Goal: Obtain resource: Obtain resource

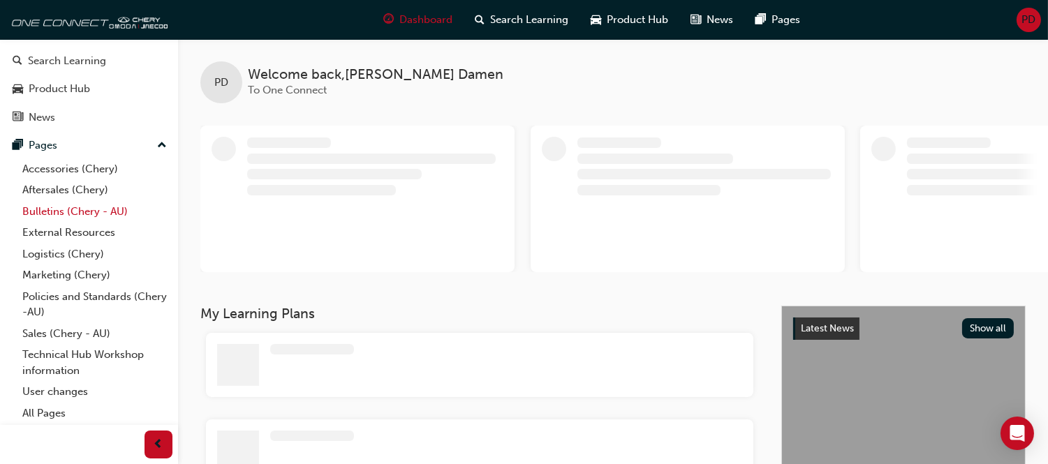
scroll to position [89, 0]
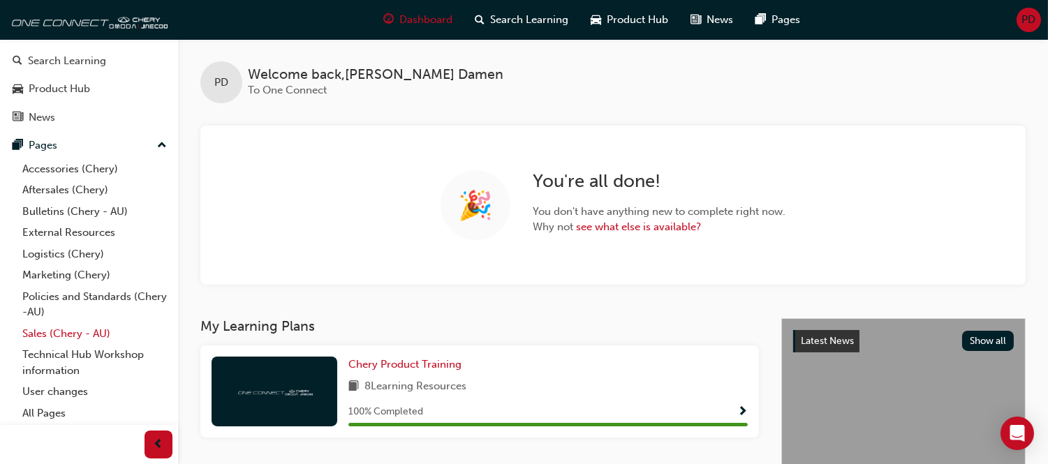
click at [66, 336] on link "Sales (Chery - AU)" at bounding box center [95, 334] width 156 height 22
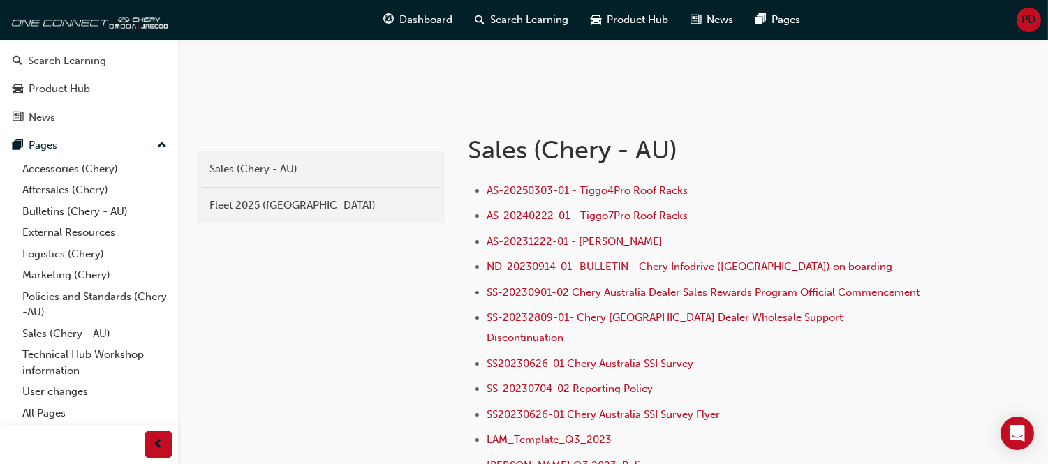
scroll to position [233, 0]
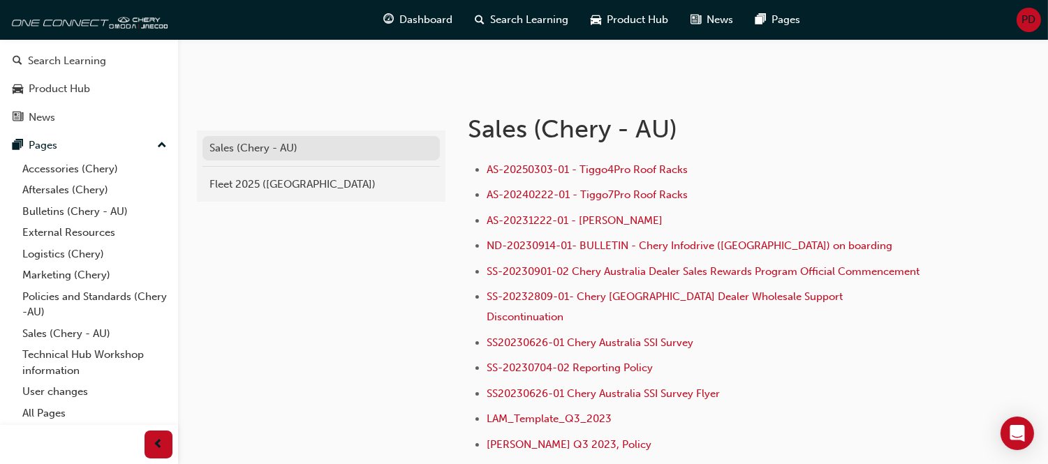
click at [270, 143] on div "Sales (Chery - AU)" at bounding box center [321, 148] width 223 height 16
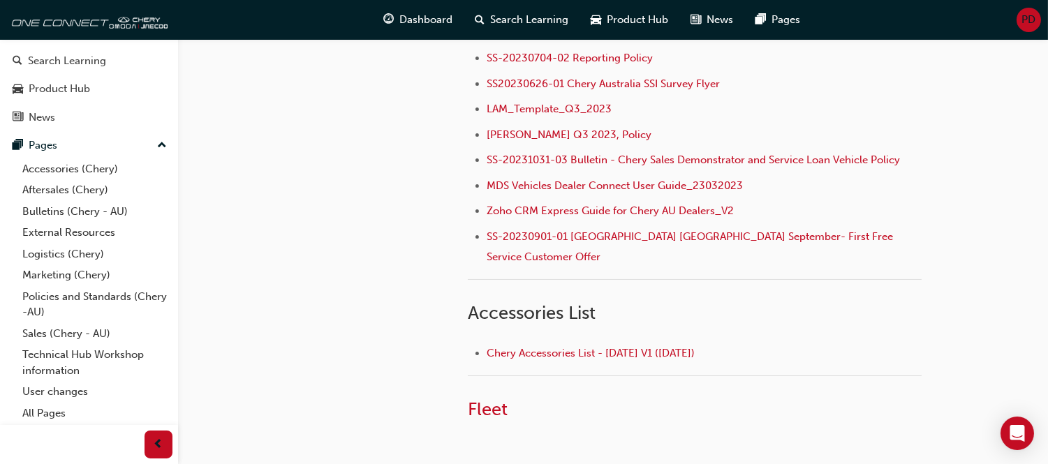
scroll to position [620, 0]
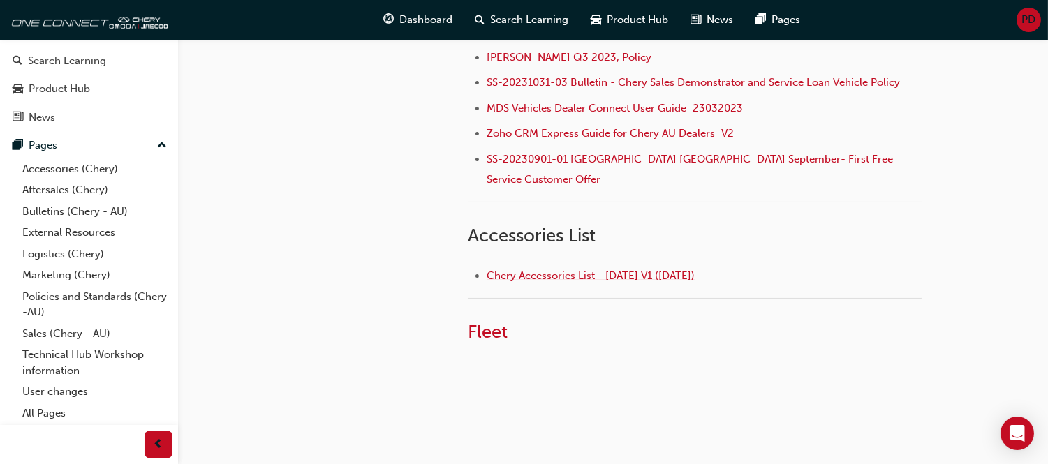
click at [555, 270] on span "Chery Accessories List - [DATE] V1 ([DATE])" at bounding box center [591, 276] width 208 height 13
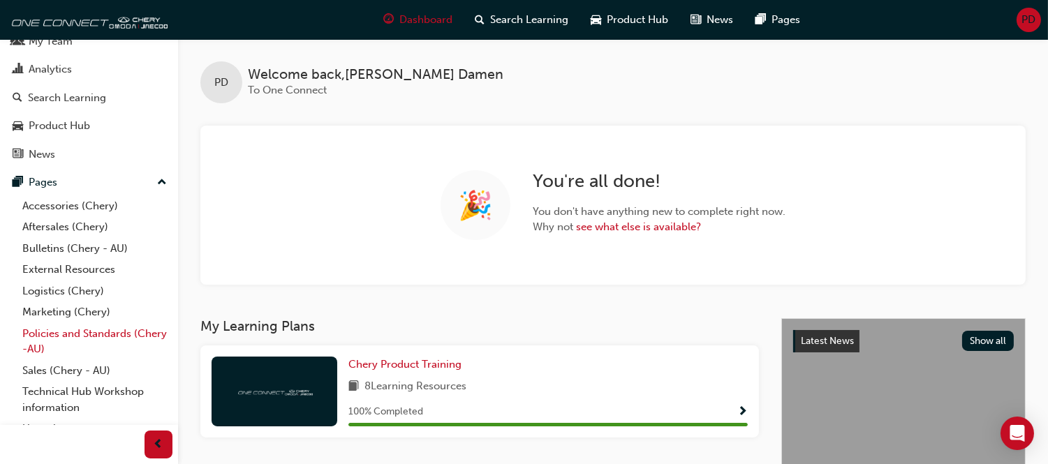
scroll to position [89, 0]
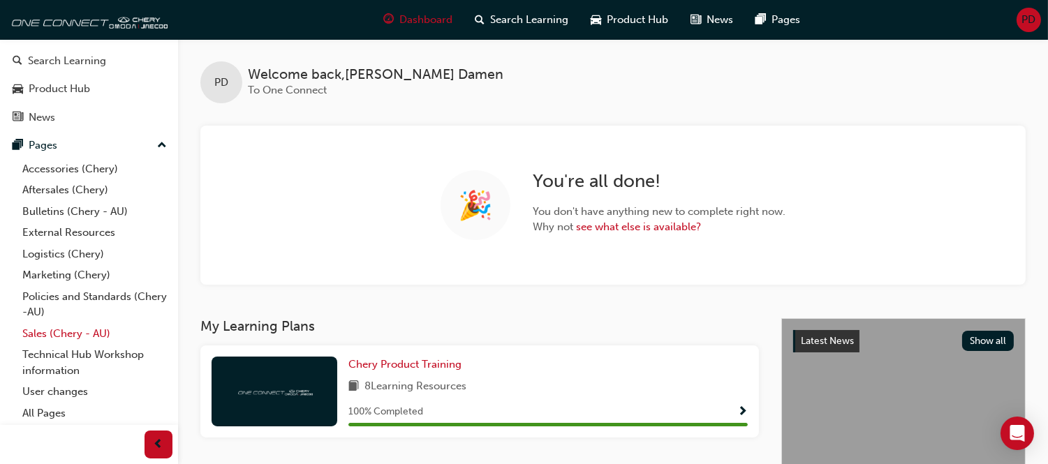
click at [60, 333] on link "Sales (Chery - AU)" at bounding box center [95, 334] width 156 height 22
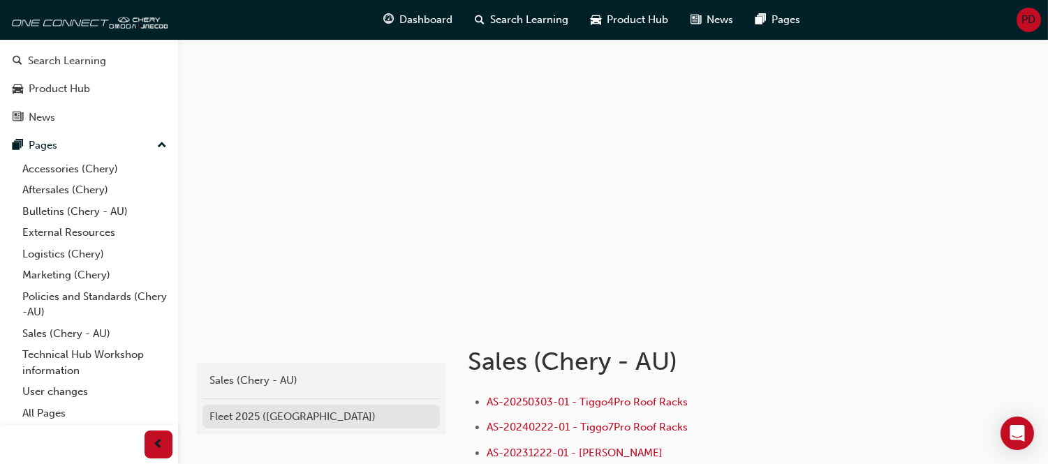
click at [255, 413] on div "Fleet 2025 ([GEOGRAPHIC_DATA])" at bounding box center [321, 417] width 223 height 16
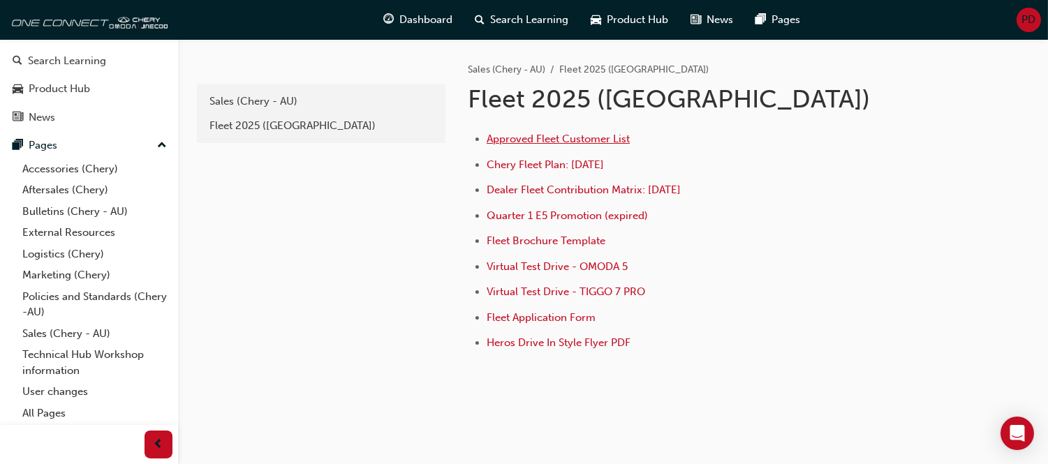
click at [563, 142] on span "Approved Fleet Customer List" at bounding box center [558, 139] width 143 height 13
